Goal: Task Accomplishment & Management: Complete application form

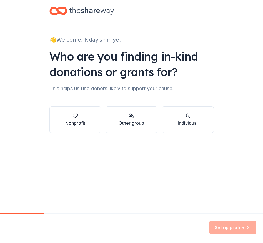
click at [78, 128] on button "Nonprofit" at bounding box center [75, 119] width 52 height 27
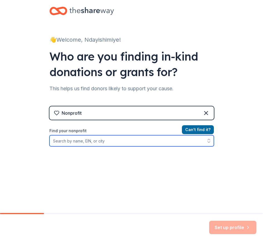
click at [117, 144] on input "Find your nonprofit" at bounding box center [131, 140] width 165 height 11
paste input "[US_EMPLOYER_IDENTIFICATION_NUMBER]"
type input "[US_EMPLOYER_IDENTIFICATION_NUMBER]"
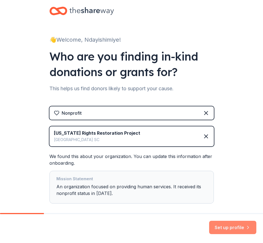
click at [230, 228] on button "Set up profile" at bounding box center [232, 227] width 47 height 13
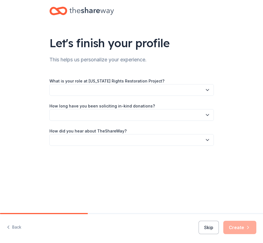
click at [130, 90] on button "button" at bounding box center [131, 90] width 165 height 12
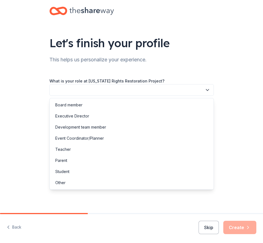
click at [182, 51] on div "Let's finish your profile This helps us personalize your experience. What is yo…" at bounding box center [132, 86] width 178 height 173
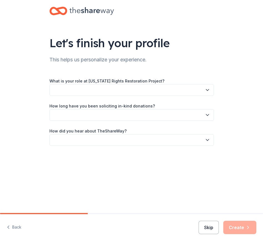
click at [206, 227] on button "Skip" at bounding box center [209, 227] width 20 height 13
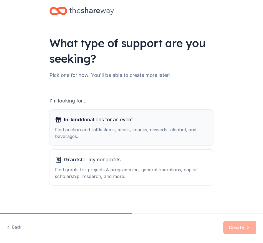
click at [94, 135] on div "Find auction and raffle items, meals, snacks, desserts, alcohol, and beverages." at bounding box center [131, 132] width 153 height 13
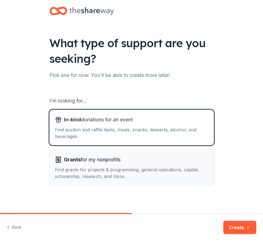
click at [112, 181] on button "Grants for my nonprofits Find grants for projects & programming, general operat…" at bounding box center [131, 168] width 165 height 36
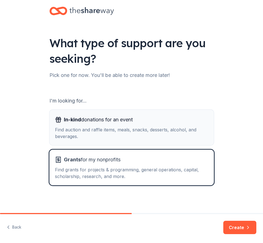
click at [100, 116] on span "In-kind donations for an event" at bounding box center [98, 119] width 69 height 9
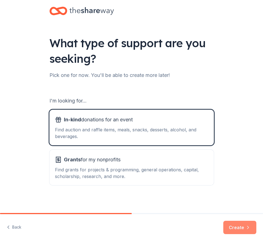
click at [239, 230] on button "Create" at bounding box center [239, 227] width 33 height 13
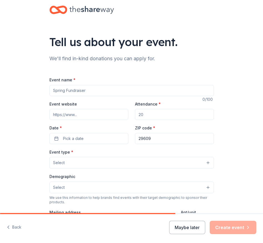
scroll to position [10, 0]
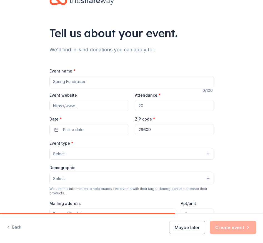
click at [103, 75] on div "Event name *" at bounding box center [131, 78] width 165 height 20
click at [96, 80] on input "Event name *" at bounding box center [131, 81] width 165 height 11
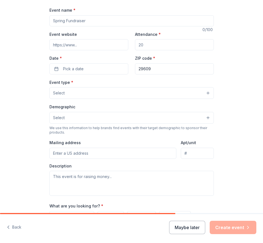
scroll to position [130, 0]
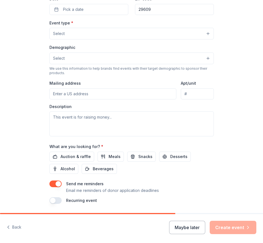
click at [75, 97] on input "Mailing address" at bounding box center [112, 93] width 127 height 11
type input "[STREET_ADDRESS][PERSON_NAME]"
click at [104, 156] on button "Meals" at bounding box center [111, 157] width 26 height 10
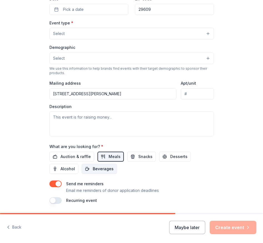
click at [101, 168] on span "Beverages" at bounding box center [103, 169] width 21 height 7
drag, startPoint x: 131, startPoint y: 159, endPoint x: 137, endPoint y: 157, distance: 6.9
click at [131, 159] on button "Snacks" at bounding box center [141, 157] width 29 height 10
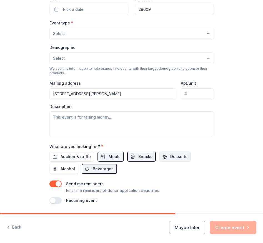
click at [170, 158] on span "Desserts" at bounding box center [178, 156] width 17 height 7
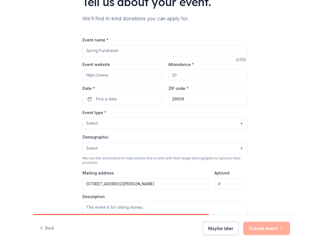
scroll to position [17, 0]
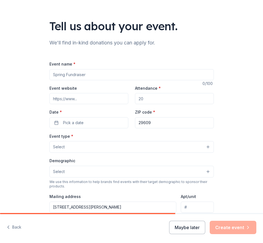
click at [66, 75] on input "Event name *" at bounding box center [131, 74] width 165 height 11
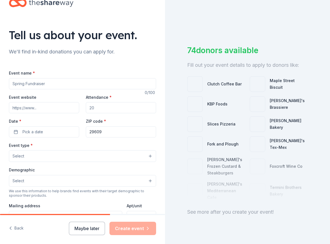
paste input "Gallery of Hope: Time Served X [PERSON_NAME] Studio"
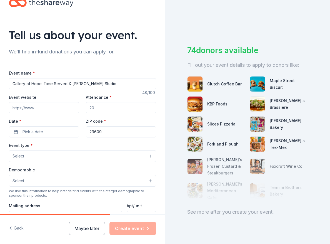
type input "Gallery of Hope: Time Served X [PERSON_NAME] Studio"
click at [37, 107] on input "Event website" at bounding box center [44, 107] width 70 height 11
type input "[URL][DOMAIN_NAME]"
click at [100, 109] on input "Attendance *" at bounding box center [121, 107] width 70 height 11
type input "75"
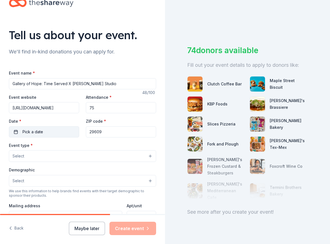
click at [31, 129] on span "Pick a date" at bounding box center [33, 131] width 21 height 7
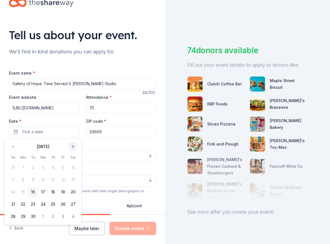
click at [70, 147] on button "Go to next month" at bounding box center [73, 147] width 8 height 8
click at [54, 191] on button "16" at bounding box center [53, 192] width 10 height 10
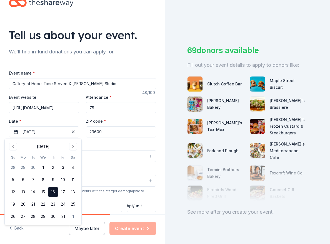
click at [96, 157] on button "Select" at bounding box center [82, 156] width 147 height 12
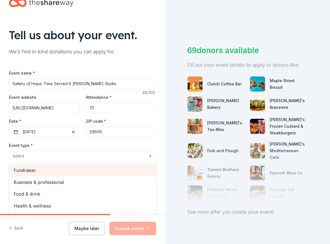
click at [32, 173] on span "Fundraiser" at bounding box center [83, 170] width 138 height 7
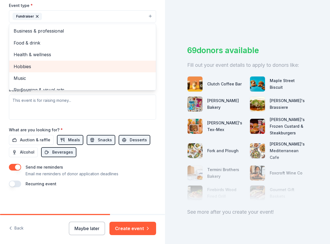
scroll to position [7, 0]
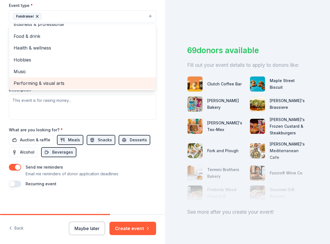
click at [55, 82] on span "Performing & visual arts" at bounding box center [83, 83] width 138 height 7
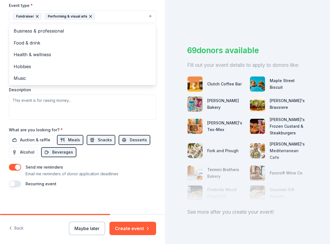
click at [64, 109] on div "Event type * Fundraiser Performing & visual arts Business & professional Food &…" at bounding box center [82, 61] width 147 height 118
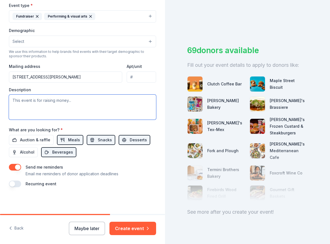
click at [49, 102] on textarea at bounding box center [82, 107] width 147 height 25
click at [51, 102] on textarea "To enrich screen reader interactions, please activate Accessibility in Grammarl…" at bounding box center [82, 107] width 147 height 25
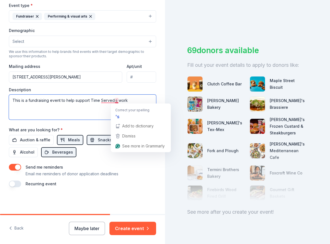
click at [116, 101] on textarea "This is a fundraising event to help support Time Served;s work" at bounding box center [82, 107] width 147 height 25
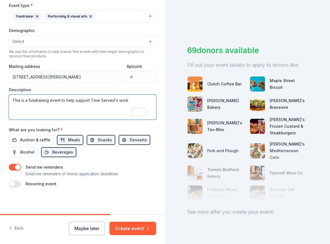
click at [136, 98] on textarea "This is a fundraising event to help support Time Served's work" at bounding box center [82, 107] width 147 height 25
paste textarea "n evening celebrating homecomings and new beginnings for system-impacted [US_ST…"
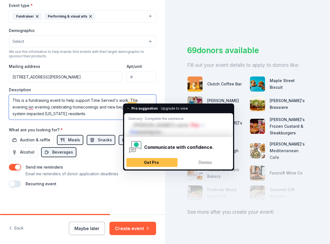
drag, startPoint x: 31, startPoint y: 107, endPoint x: 129, endPoint y: 97, distance: 98.1
click at [130, 98] on textarea "This is a fundraising event to help support Time Served's work. The evening isn…" at bounding box center [82, 107] width 147 height 25
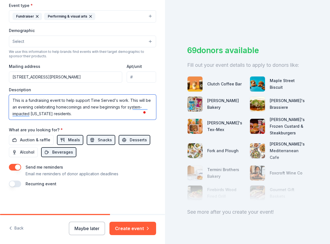
type textarea "This is a fundraising event to help support Time Served's work. This will be an…"
click at [81, 43] on button "Select" at bounding box center [82, 42] width 147 height 12
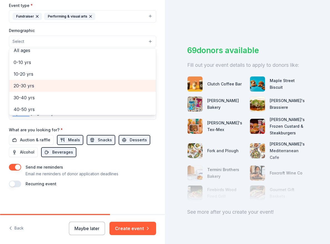
scroll to position [0, 0]
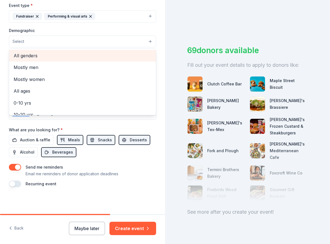
click at [25, 58] on span "All genders" at bounding box center [83, 55] width 138 height 7
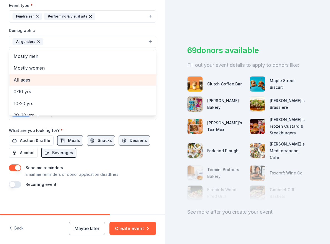
click at [28, 80] on span "All ages" at bounding box center [83, 79] width 138 height 7
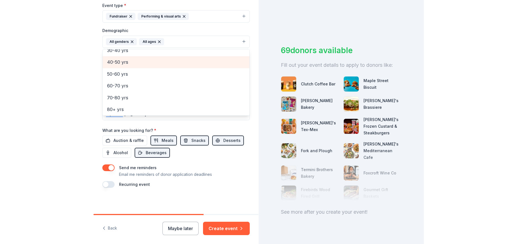
scroll to position [66, 0]
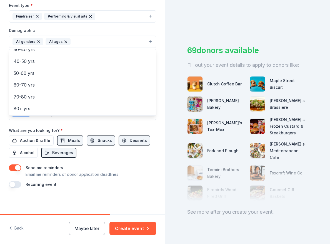
click at [169, 43] on div "Tell us about your event. We'll find in-kind donations you can apply for. Event…" at bounding box center [165, 122] width 330 height 244
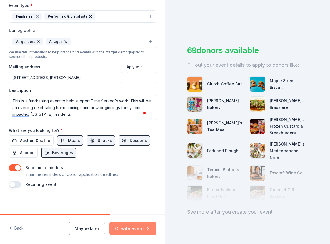
click at [144, 226] on button "Create event" at bounding box center [133, 228] width 47 height 13
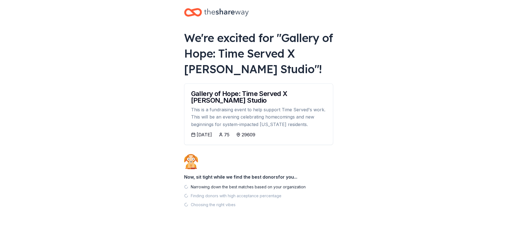
scroll to position [6, 0]
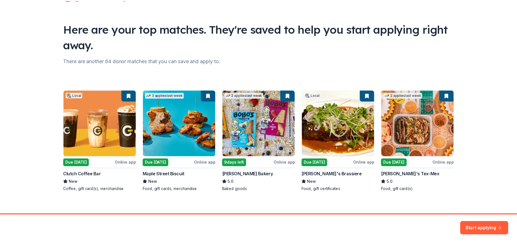
scroll to position [28, 0]
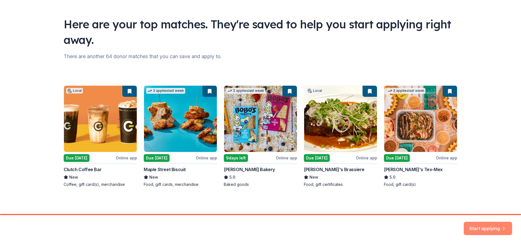
click at [263, 231] on button "Start applying" at bounding box center [488, 224] width 48 height 13
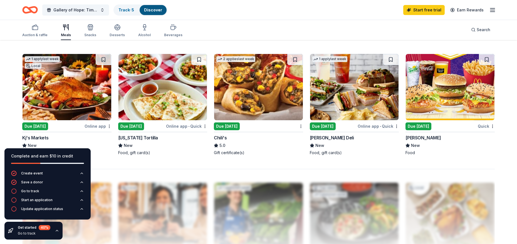
scroll to position [400, 0]
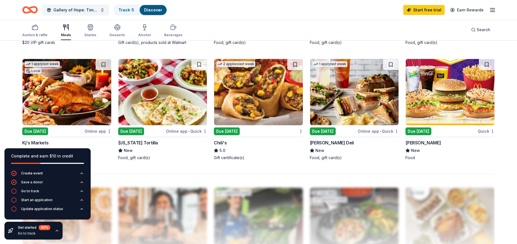
click at [263, 128] on div "Due [DATE]" at bounding box center [323, 131] width 26 height 8
click at [263, 142] on div "[PERSON_NAME] Deli" at bounding box center [332, 142] width 44 height 7
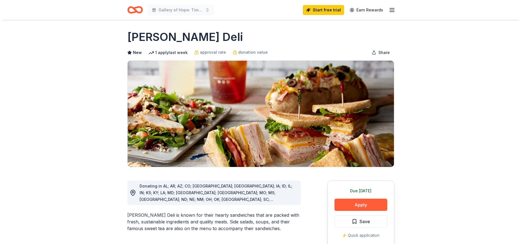
scroll to position [184, 0]
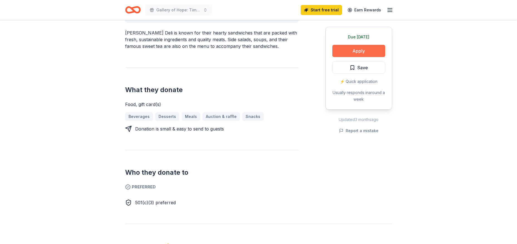
click at [349, 52] on button "Apply" at bounding box center [358, 51] width 53 height 12
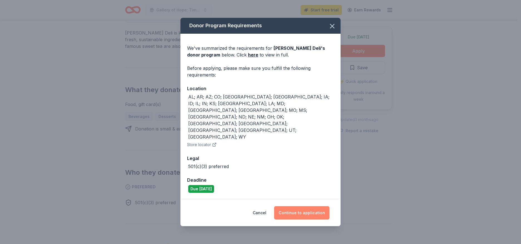
click at [301, 206] on button "Continue to application" at bounding box center [301, 212] width 55 height 13
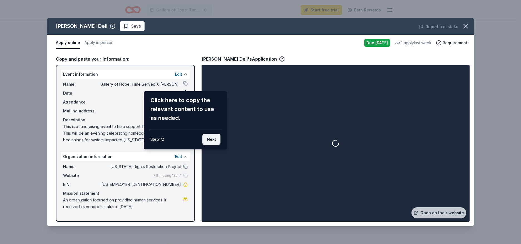
click at [205, 141] on button "Next" at bounding box center [211, 139] width 18 height 11
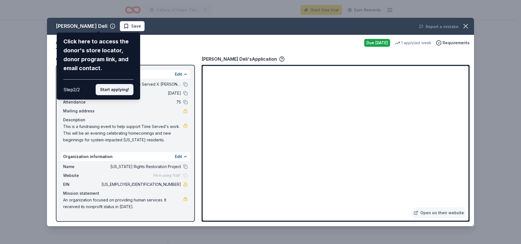
click at [111, 86] on button "Start applying!" at bounding box center [115, 89] width 38 height 11
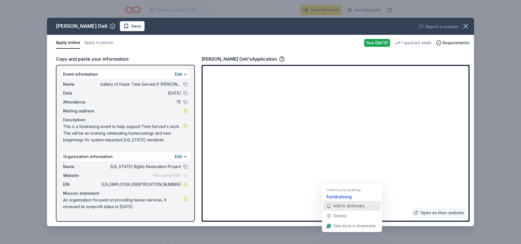
click at [343, 204] on span "Add to dictionary" at bounding box center [348, 205] width 31 height 5
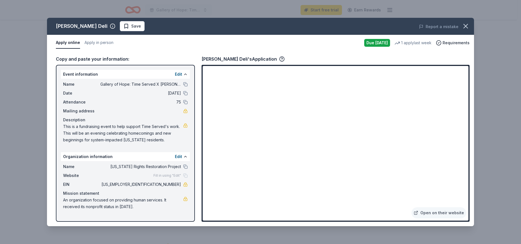
click at [237, 60] on div "McAlister's Deli's Application" at bounding box center [243, 58] width 83 height 7
drag, startPoint x: 239, startPoint y: 60, endPoint x: 213, endPoint y: 58, distance: 25.7
click at [213, 58] on div "McAlister's Deli's Application" at bounding box center [243, 58] width 83 height 7
drag, startPoint x: 203, startPoint y: 59, endPoint x: 262, endPoint y: 57, distance: 58.7
click at [262, 57] on div "McAlister's Deli's Application" at bounding box center [243, 58] width 83 height 7
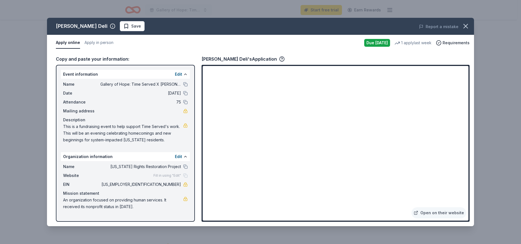
drag, startPoint x: 95, startPoint y: 26, endPoint x: 42, endPoint y: 26, distance: 52.8
click at [42, 26] on div "McAlister's Deli Save Report a mistake Apply online Apply in person Due today 1…" at bounding box center [260, 122] width 521 height 244
click at [460, 42] on span "Requirements" at bounding box center [456, 42] width 27 height 7
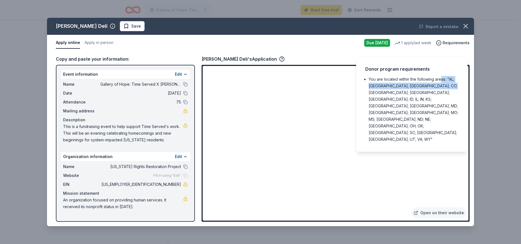
click at [441, 76] on li "You are located within the following areas: "AL; AR; AZ; CO; FL; GA; IA; ID; IL…" at bounding box center [414, 109] width 90 height 67
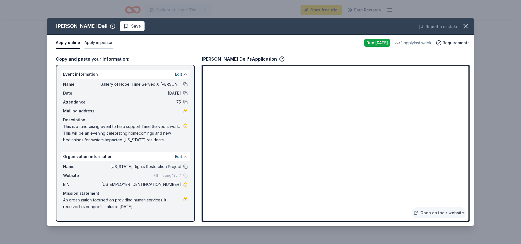
click at [90, 45] on button "Apply in person" at bounding box center [99, 43] width 29 height 12
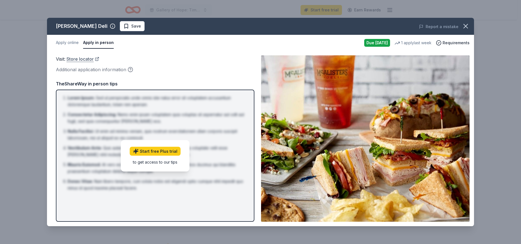
click at [84, 59] on link "Store locator" at bounding box center [82, 58] width 33 height 7
